Goal: Task Accomplishment & Management: Use online tool/utility

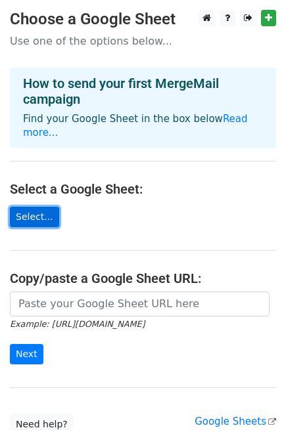
click at [32, 207] on link "Select..." at bounding box center [34, 217] width 49 height 20
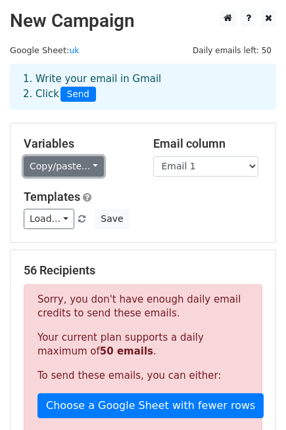
click at [66, 163] on link "Copy/paste..." at bounding box center [64, 166] width 80 height 20
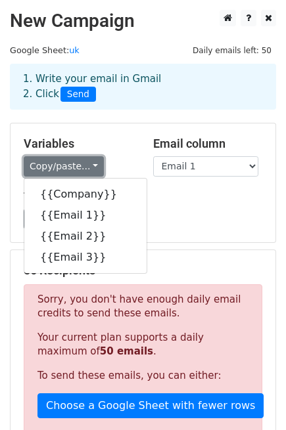
click at [66, 163] on link "Copy/paste..." at bounding box center [64, 166] width 80 height 20
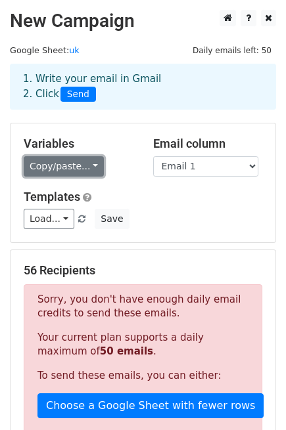
click at [83, 161] on link "Copy/paste..." at bounding box center [64, 166] width 80 height 20
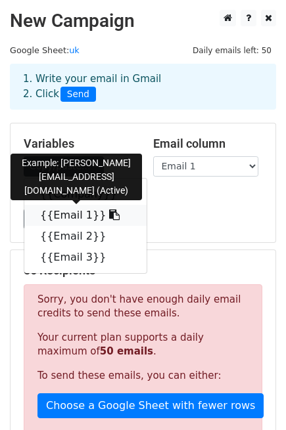
click at [83, 214] on link "{{Email 1}}" at bounding box center [85, 215] width 122 height 21
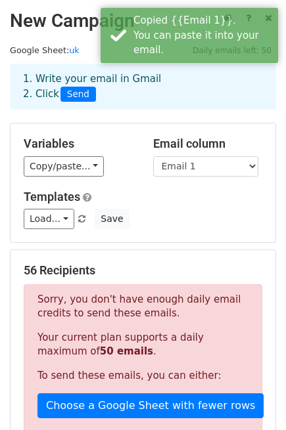
click at [198, 179] on div "Variables Copy/paste... {{Company}} {{Email 1}} {{Email 2}} {{Email 3}} Email c…" at bounding box center [143, 182] width 265 height 119
click at [199, 173] on select "Company Email 1 Email 2 Email 3" at bounding box center [205, 166] width 105 height 20
click at [153, 156] on select "Company Email 1 Email 2 Email 3" at bounding box center [205, 166] width 105 height 20
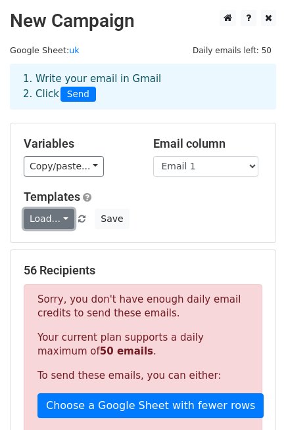
click at [55, 217] on link "Load..." at bounding box center [49, 219] width 51 height 20
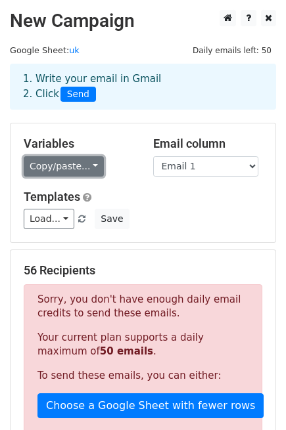
click at [71, 167] on link "Copy/paste..." at bounding box center [64, 166] width 80 height 20
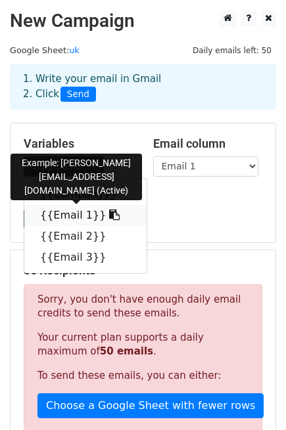
click at [109, 213] on icon at bounding box center [114, 214] width 11 height 11
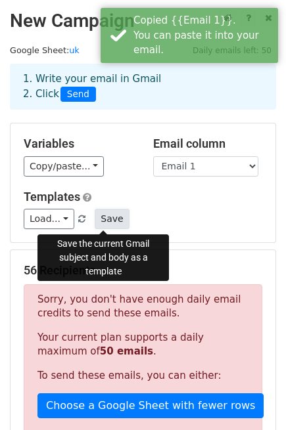
click at [97, 214] on button "Save" at bounding box center [112, 219] width 34 height 20
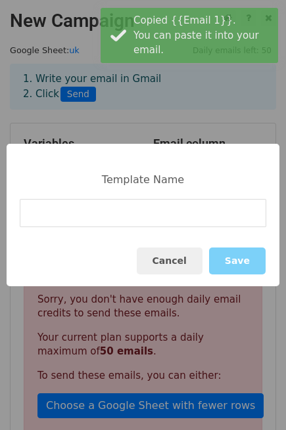
click at [152, 213] on input at bounding box center [143, 213] width 246 height 28
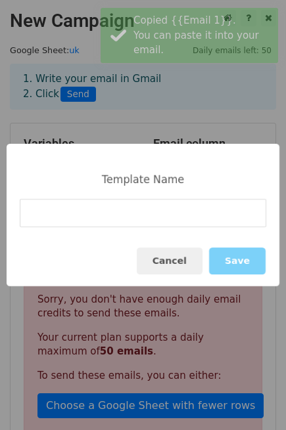
click at [105, 116] on div "Template Name Cancel Save" at bounding box center [143, 215] width 286 height 430
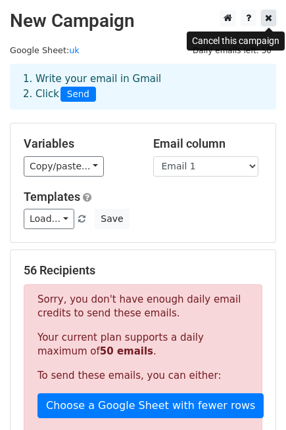
click at [270, 18] on icon at bounding box center [268, 17] width 7 height 9
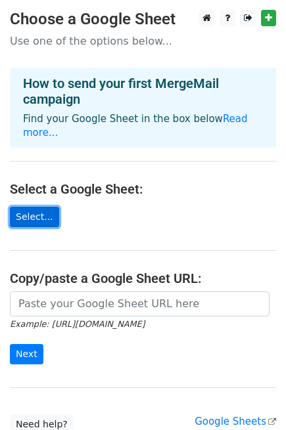
click at [31, 207] on link "Select..." at bounding box center [34, 217] width 49 height 20
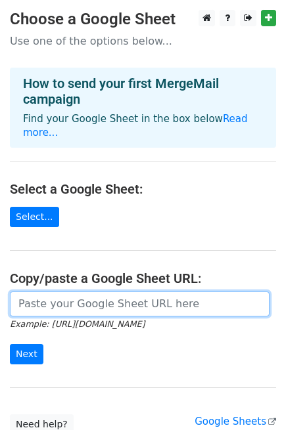
click at [160, 292] on input "url" at bounding box center [139, 304] width 259 height 25
paste input "https://docs.google.com/spreadsheets/d/1_eeHrtb0JcOWHZxvmHdza8XJ2dLPF1n55DaDJrt…"
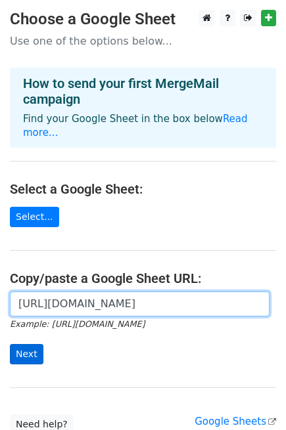
type input "https://docs.google.com/spreadsheets/d/1_eeHrtb0JcOWHZxvmHdza8XJ2dLPF1n55DaDJrt…"
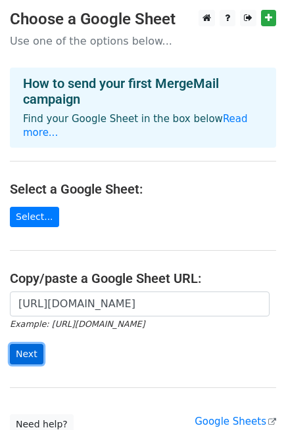
scroll to position [0, 0]
click at [33, 344] on input "Next" at bounding box center [26, 354] width 33 height 20
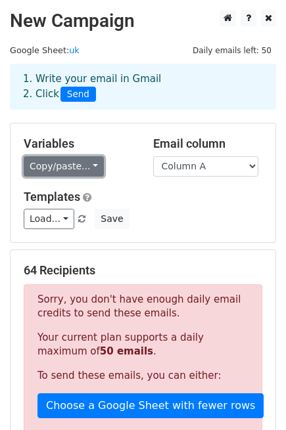
click at [70, 171] on link "Copy/paste..." at bounding box center [64, 166] width 80 height 20
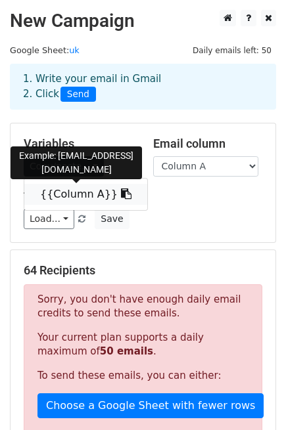
click at [66, 188] on link "{{Column A}}" at bounding box center [85, 194] width 123 height 21
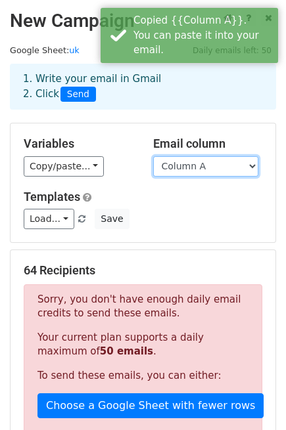
click at [179, 172] on select "Column A" at bounding box center [205, 166] width 105 height 20
click at [153, 156] on select "Column A" at bounding box center [205, 166] width 105 height 20
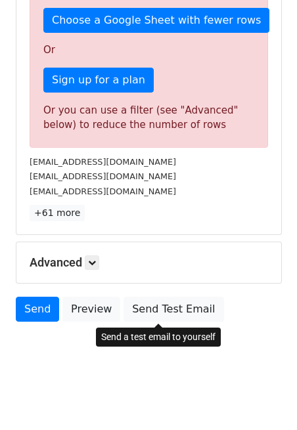
scroll to position [390, 0]
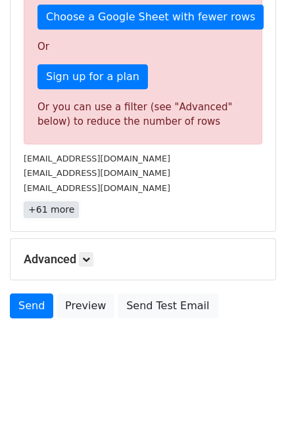
click at [66, 209] on link "+61 more" at bounding box center [51, 210] width 55 height 16
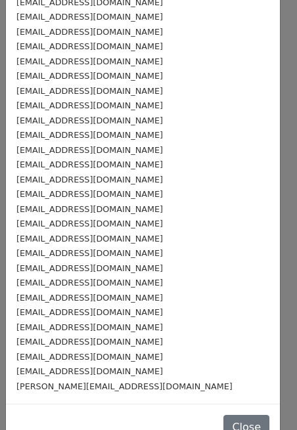
scroll to position [634, 0]
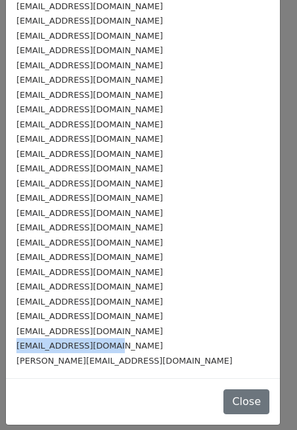
drag, startPoint x: 91, startPoint y: 348, endPoint x: 14, endPoint y: 349, distance: 76.8
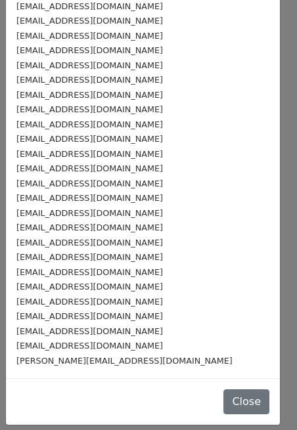
click at [154, 356] on div "tim.propackfilmuk@virgin.net" at bounding box center [142, 360] width 253 height 15
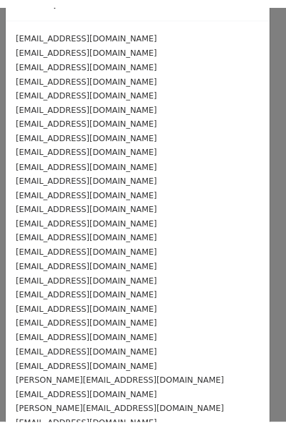
scroll to position [0, 0]
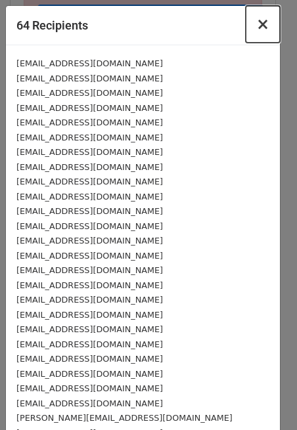
click at [256, 22] on span "×" at bounding box center [262, 24] width 13 height 18
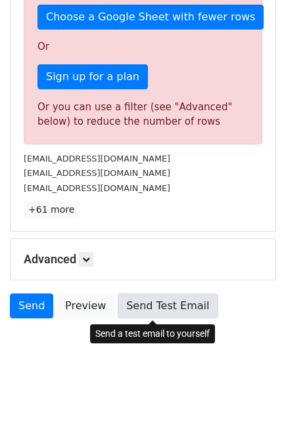
click at [133, 304] on link "Send Test Email" at bounding box center [168, 306] width 100 height 25
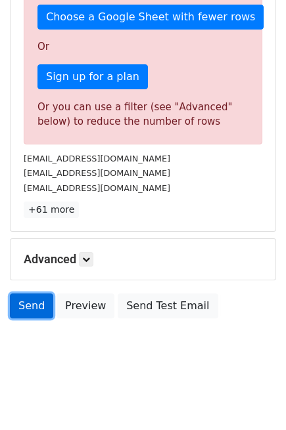
click at [28, 304] on link "Send" at bounding box center [31, 306] width 43 height 25
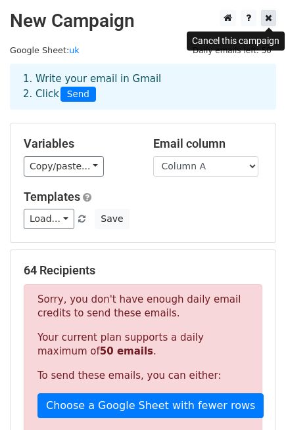
click at [271, 20] on icon at bounding box center [268, 17] width 7 height 9
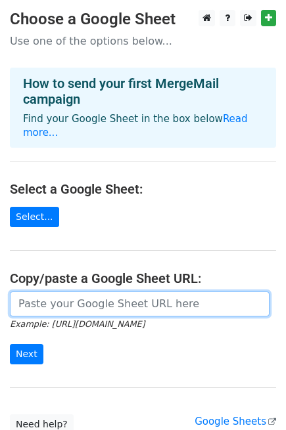
drag, startPoint x: 0, startPoint y: 0, endPoint x: 48, endPoint y: 290, distance: 294.2
click at [48, 292] on input "url" at bounding box center [139, 304] width 259 height 25
paste input "[URL][DOMAIN_NAME]"
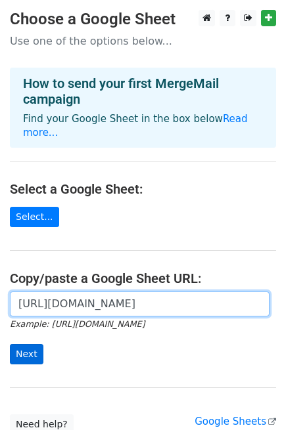
type input "[URL][DOMAIN_NAME]"
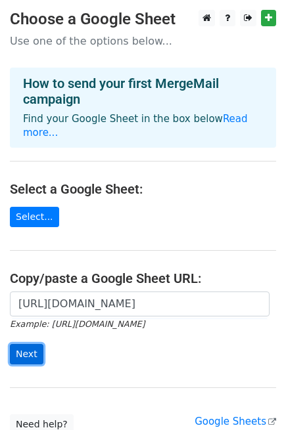
click at [28, 344] on input "Next" at bounding box center [26, 354] width 33 height 20
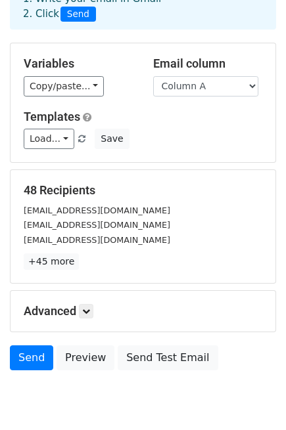
scroll to position [133, 0]
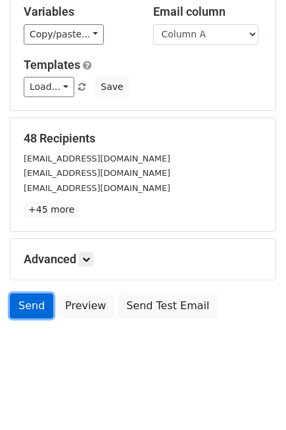
click at [22, 306] on link "Send" at bounding box center [31, 306] width 43 height 25
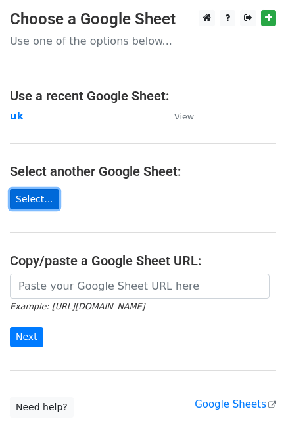
click at [16, 197] on link "Select..." at bounding box center [34, 199] width 49 height 20
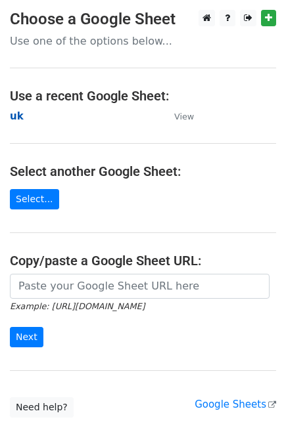
click at [16, 120] on strong "uk" at bounding box center [17, 116] width 14 height 12
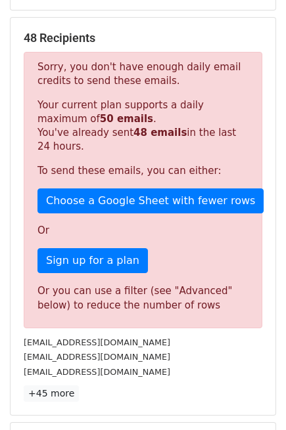
scroll to position [243, 0]
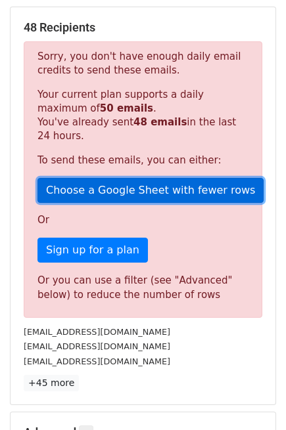
click at [125, 193] on link "Choose a Google Sheet with fewer rows" at bounding box center [150, 190] width 226 height 25
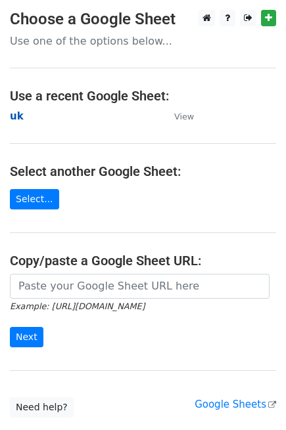
click at [11, 119] on strong "uk" at bounding box center [17, 116] width 14 height 12
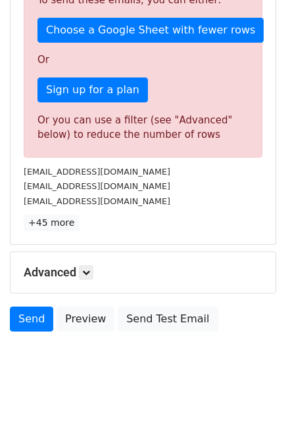
scroll to position [418, 0]
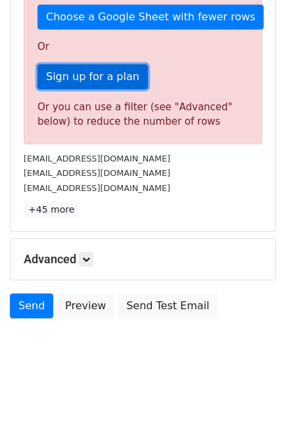
click at [82, 82] on link "Sign up for a plan" at bounding box center [92, 76] width 110 height 25
